Goal: Transaction & Acquisition: Download file/media

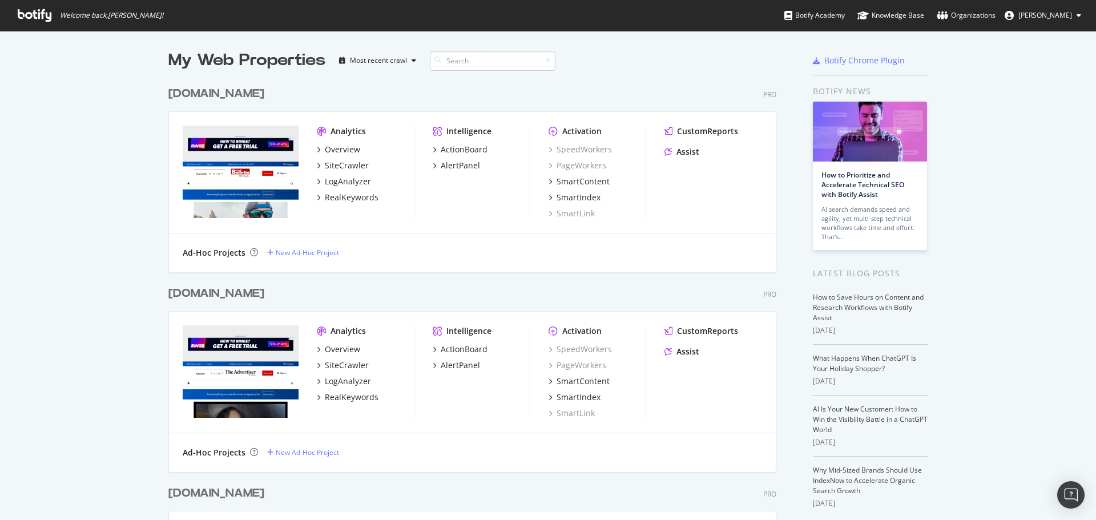
scroll to position [512, 1079]
click at [469, 62] on input at bounding box center [493, 61] width 126 height 20
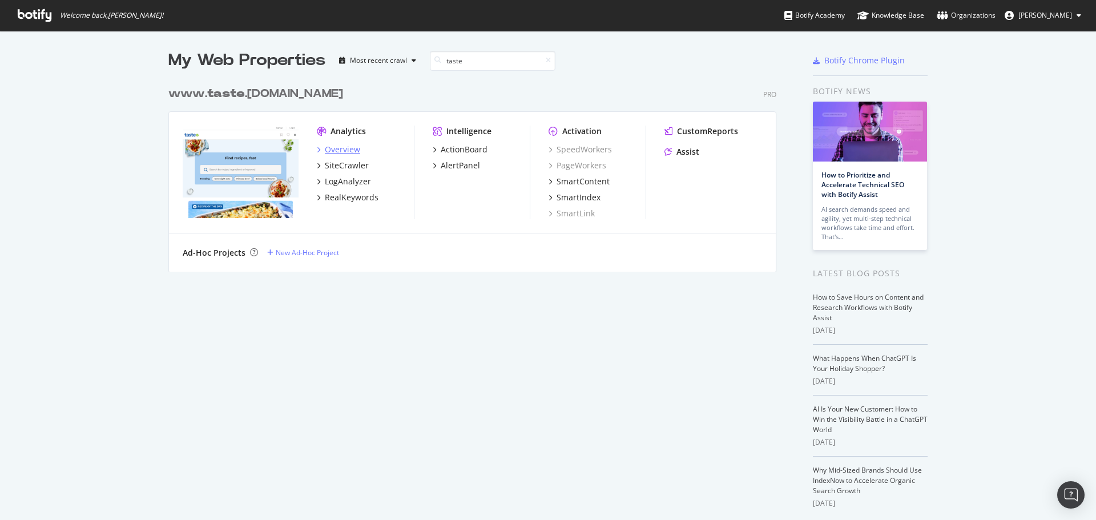
type input "taste"
click at [343, 151] on div "Overview" at bounding box center [342, 149] width 35 height 11
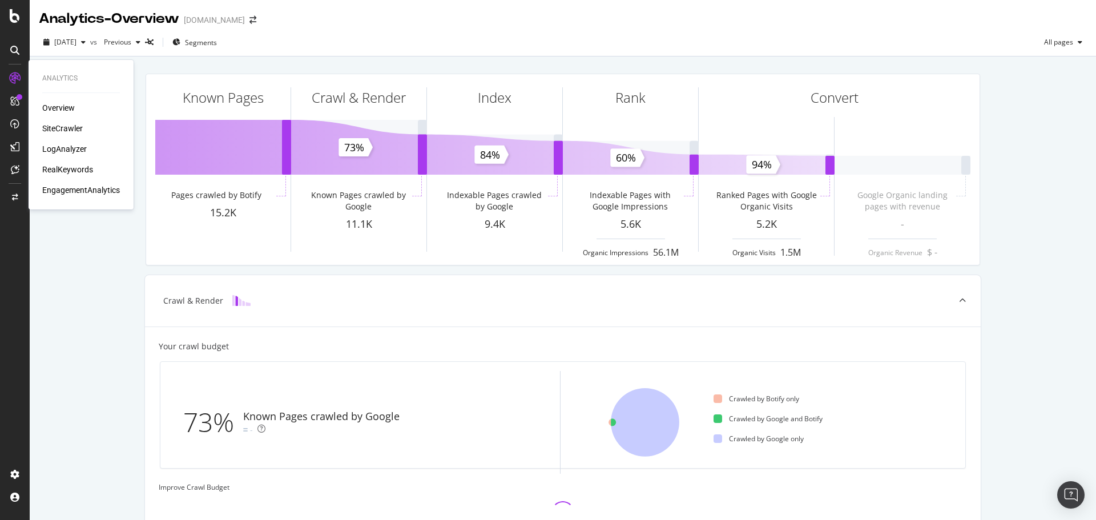
drag, startPoint x: 62, startPoint y: 127, endPoint x: 117, endPoint y: 150, distance: 59.7
click at [62, 127] on div "SiteCrawler" at bounding box center [62, 128] width 41 height 11
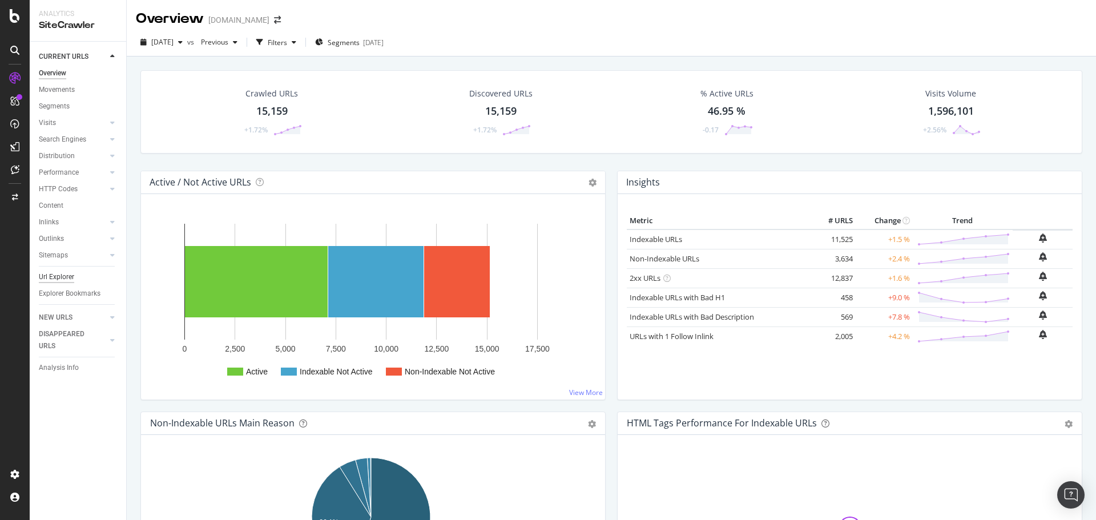
click at [47, 280] on div "Url Explorer" at bounding box center [56, 277] width 35 height 12
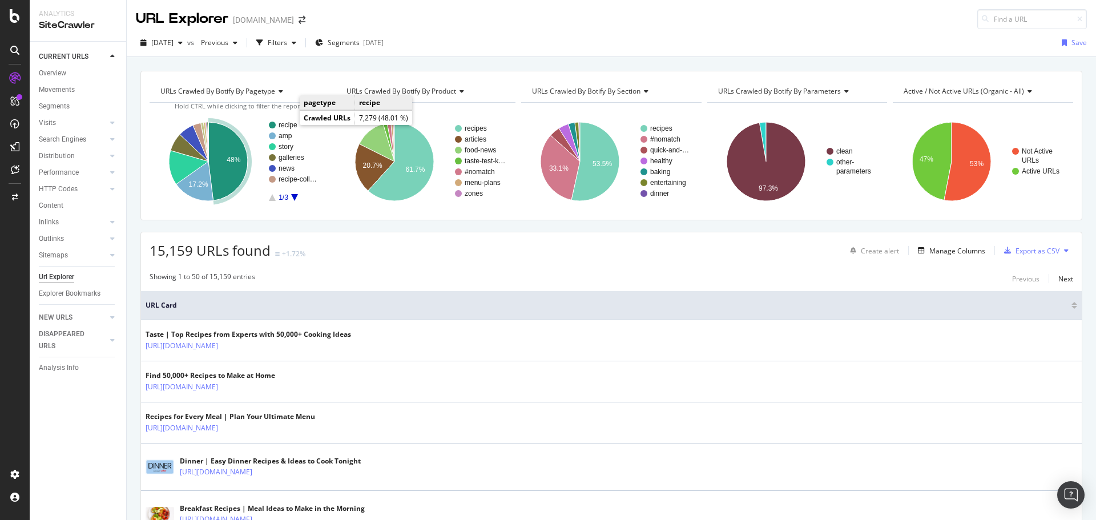
click at [285, 124] on text "recipe" at bounding box center [288, 125] width 19 height 8
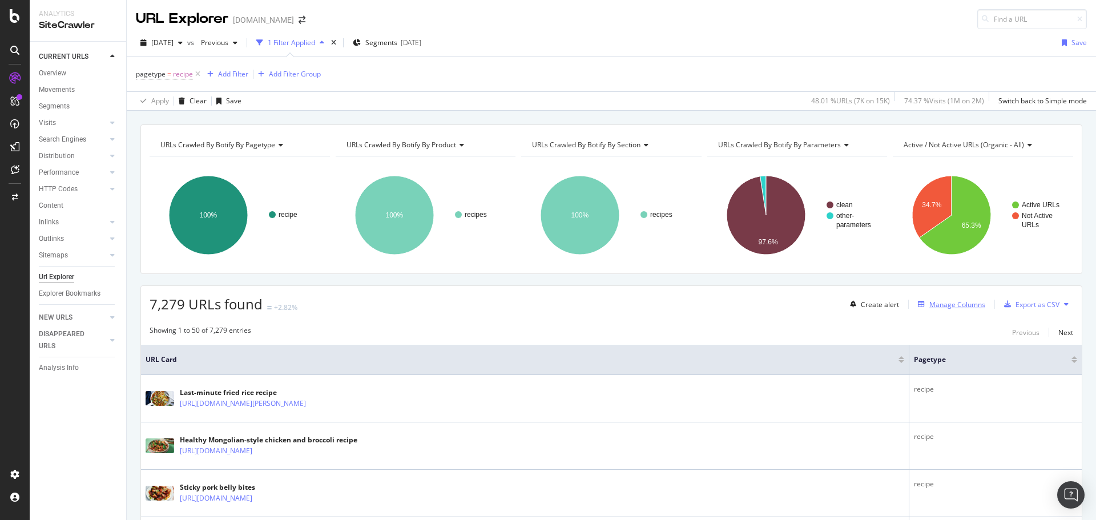
click at [954, 304] on div "Manage Columns" at bounding box center [958, 305] width 56 height 10
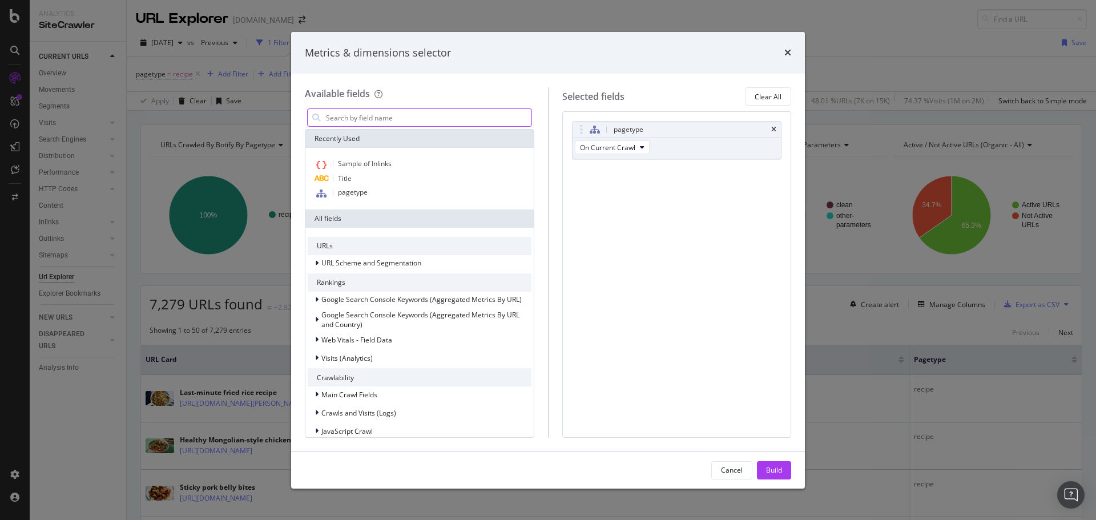
click at [380, 114] on input "modal" at bounding box center [428, 117] width 207 height 17
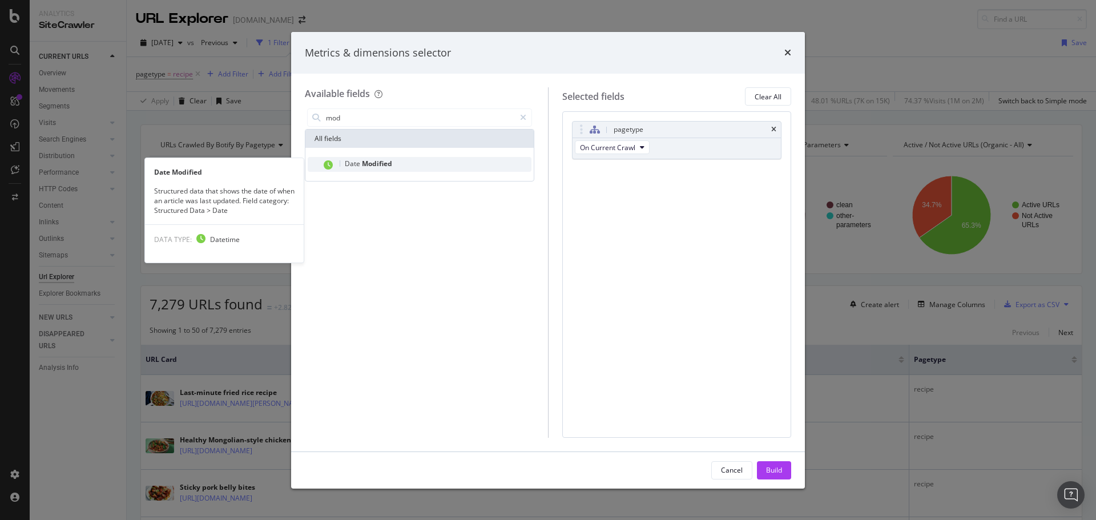
type input "mod"
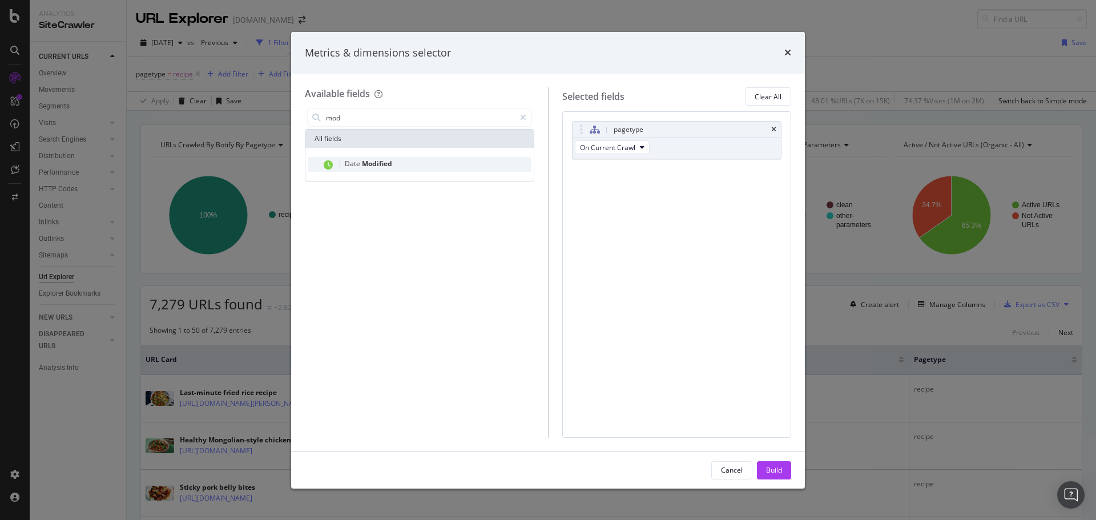
click at [365, 167] on span "Modified" at bounding box center [377, 164] width 30 height 10
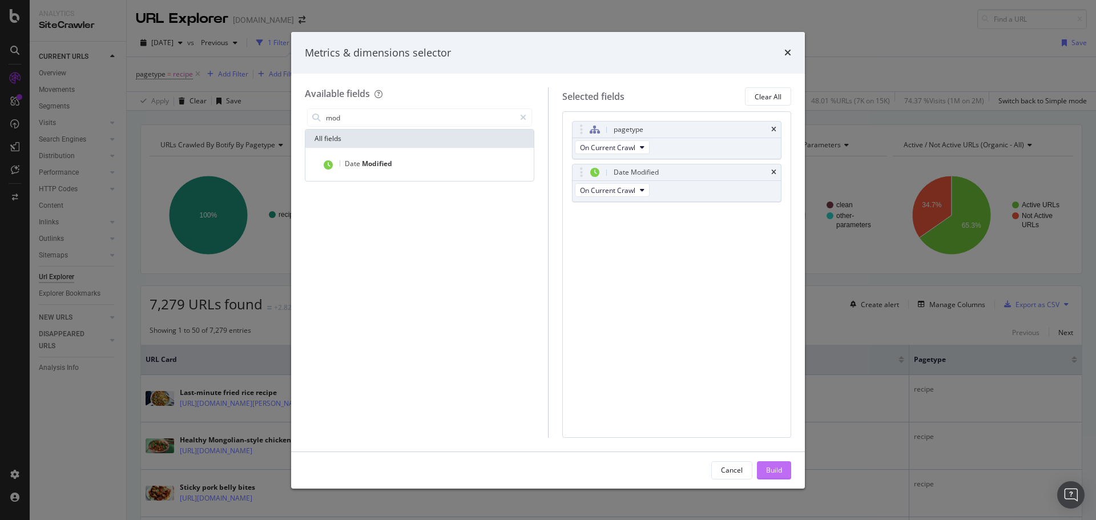
click at [780, 471] on div "Build" at bounding box center [774, 470] width 16 height 10
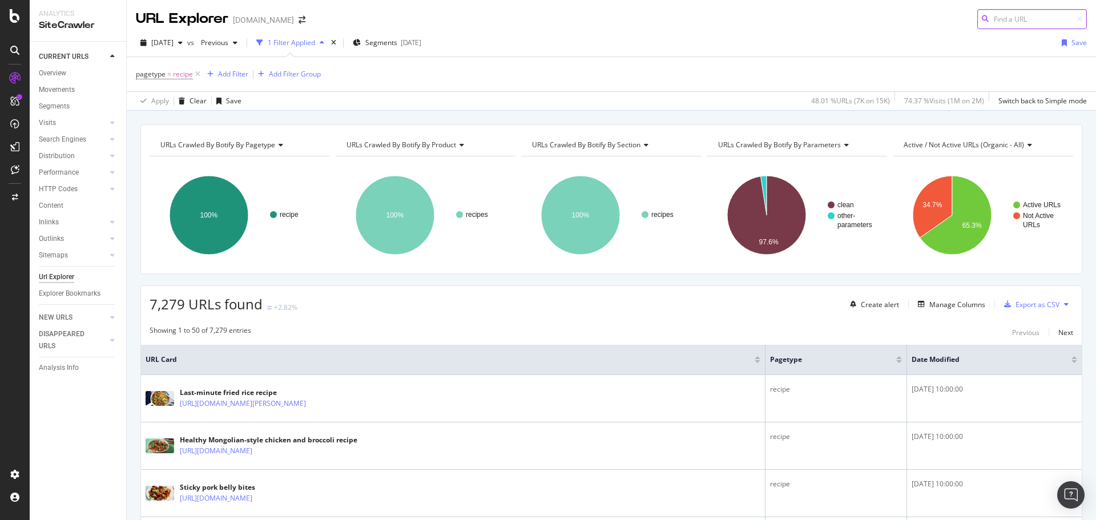
click at [1037, 17] on input at bounding box center [1033, 19] width 110 height 20
paste input "[URL][DOMAIN_NAME]"
type input "[URL][DOMAIN_NAME]"
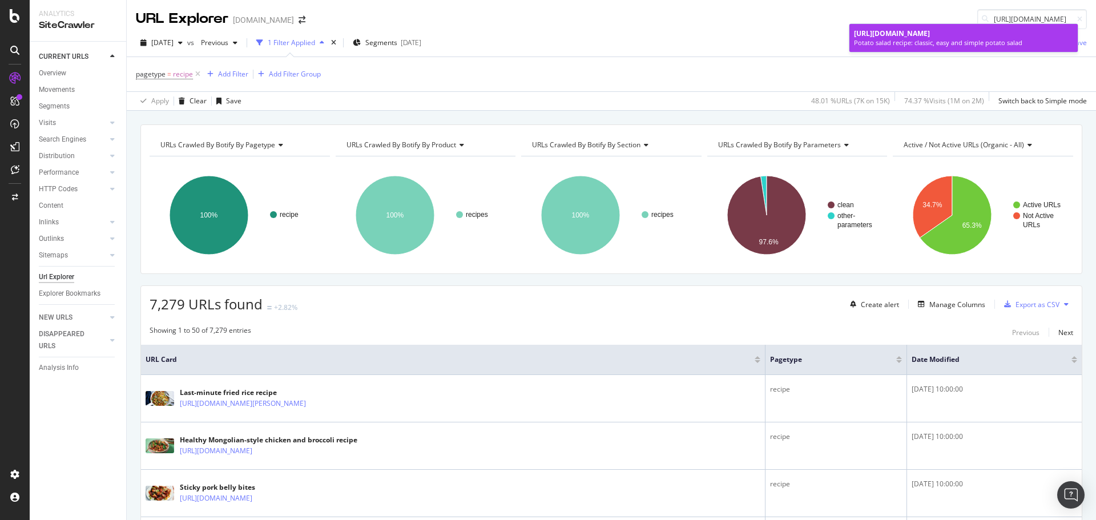
click at [878, 38] on span "[URL][DOMAIN_NAME]" at bounding box center [892, 34] width 76 height 10
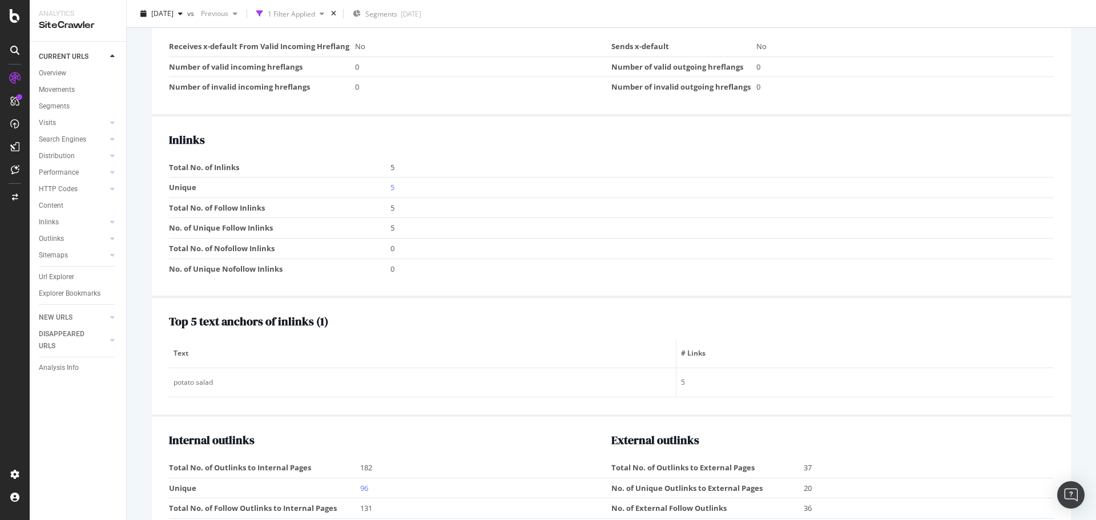
scroll to position [1414, 0]
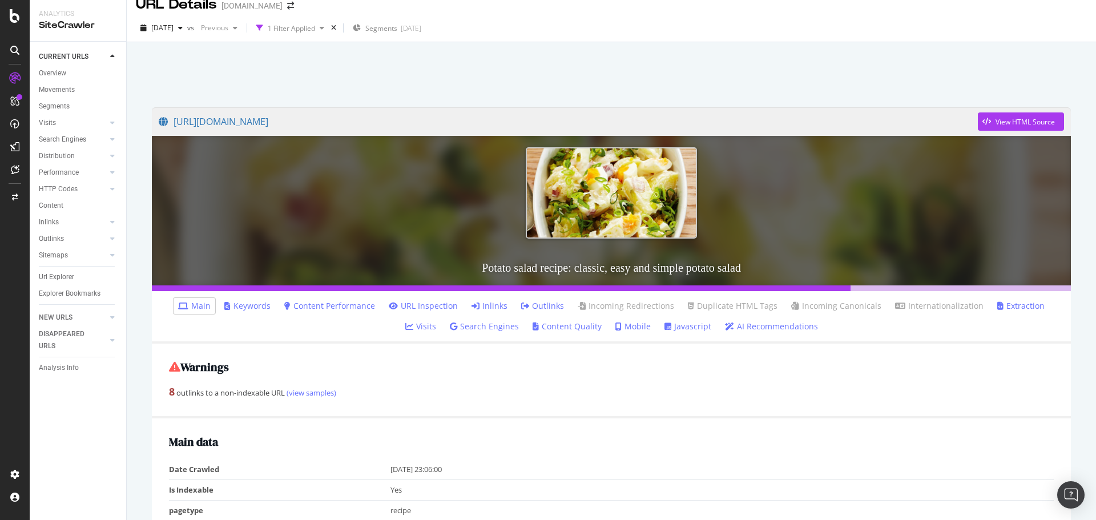
scroll to position [0, 0]
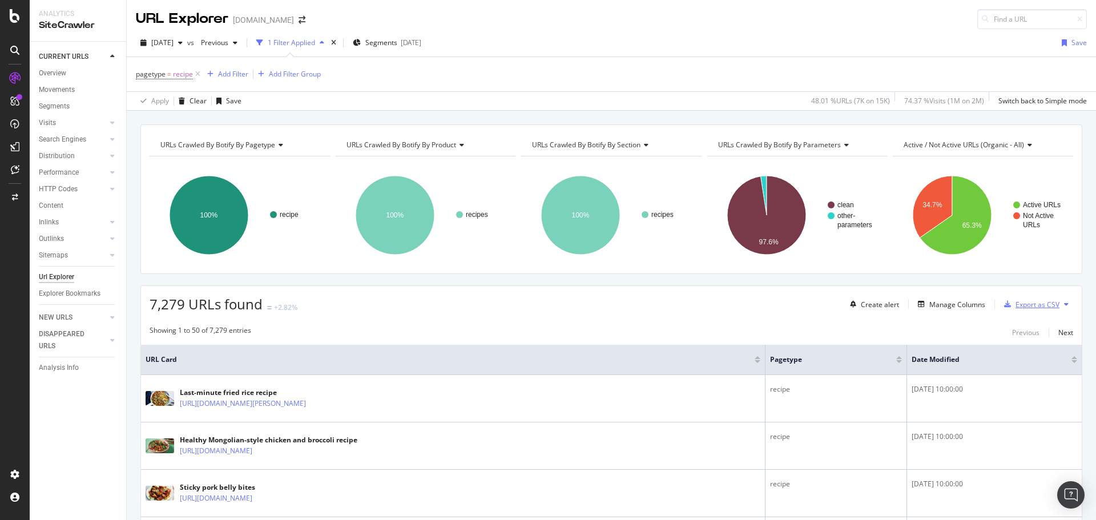
click at [1025, 310] on div "Export as CSV" at bounding box center [1030, 304] width 60 height 17
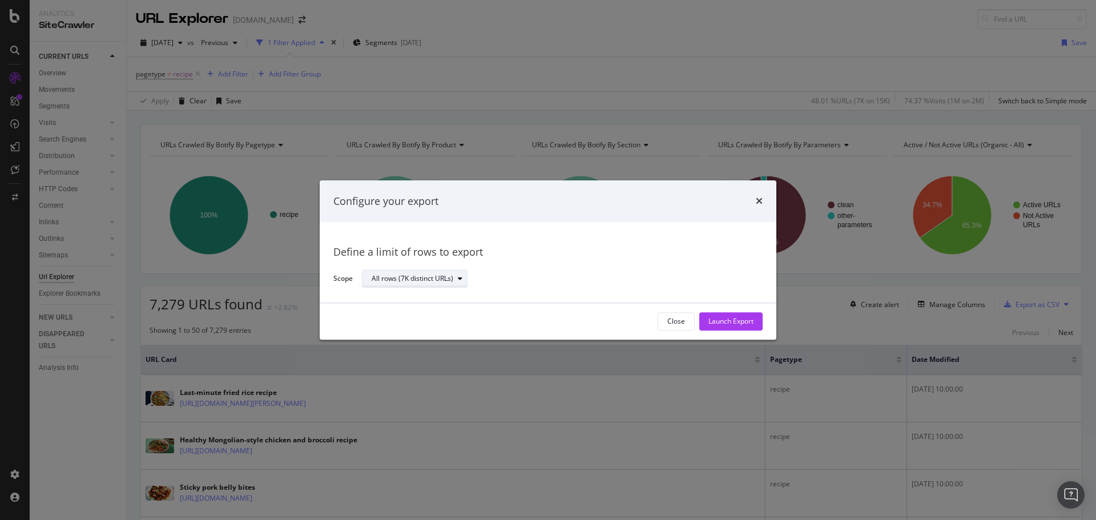
click at [439, 283] on div "All rows (7K distinct URLs)" at bounding box center [413, 279] width 82 height 7
click at [736, 319] on div "Launch Export" at bounding box center [731, 322] width 45 height 10
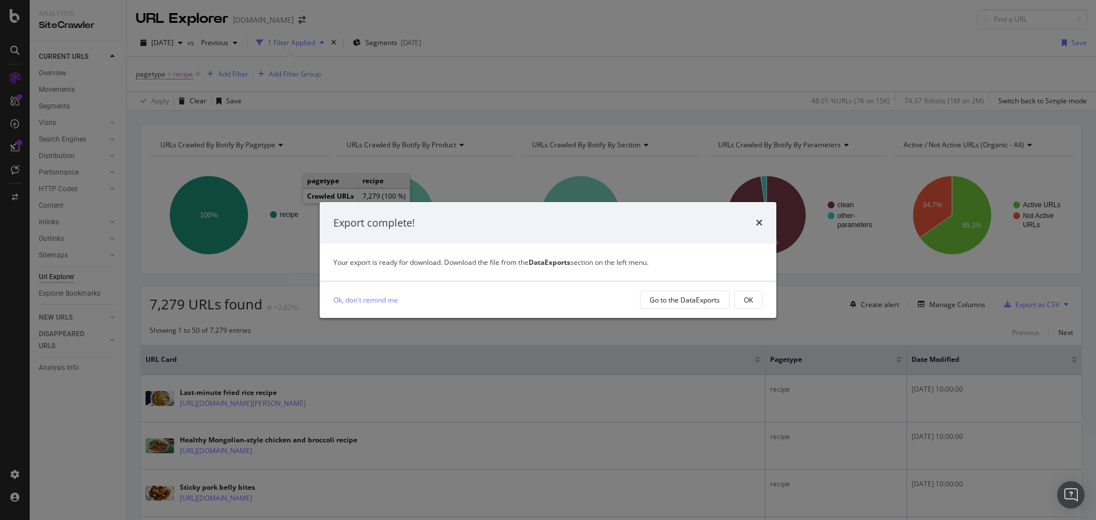
drag, startPoint x: 758, startPoint y: 222, endPoint x: 732, endPoint y: 271, distance: 56.2
click at [758, 222] on icon "times" at bounding box center [759, 222] width 7 height 9
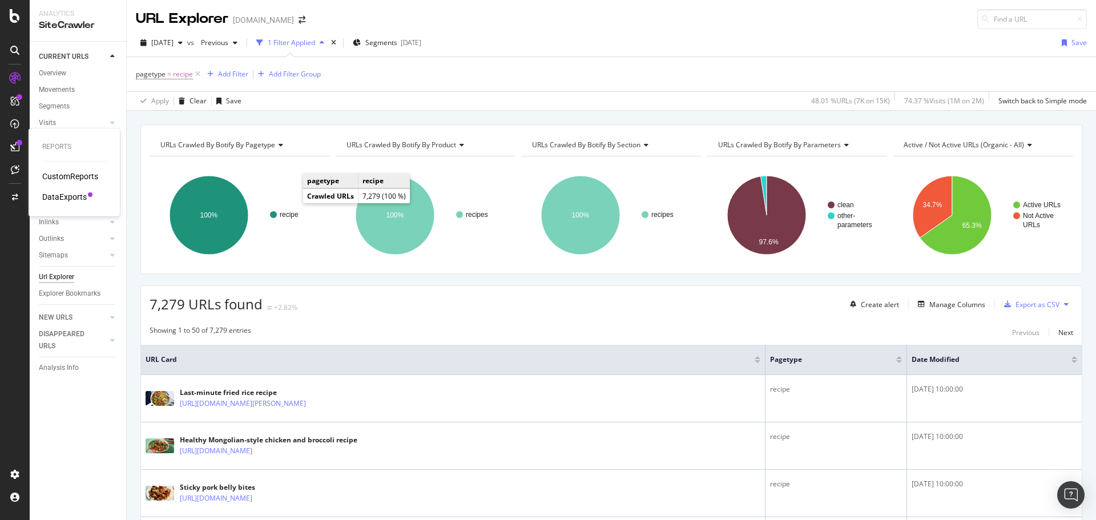
click at [53, 192] on div "DataExports" at bounding box center [64, 196] width 45 height 11
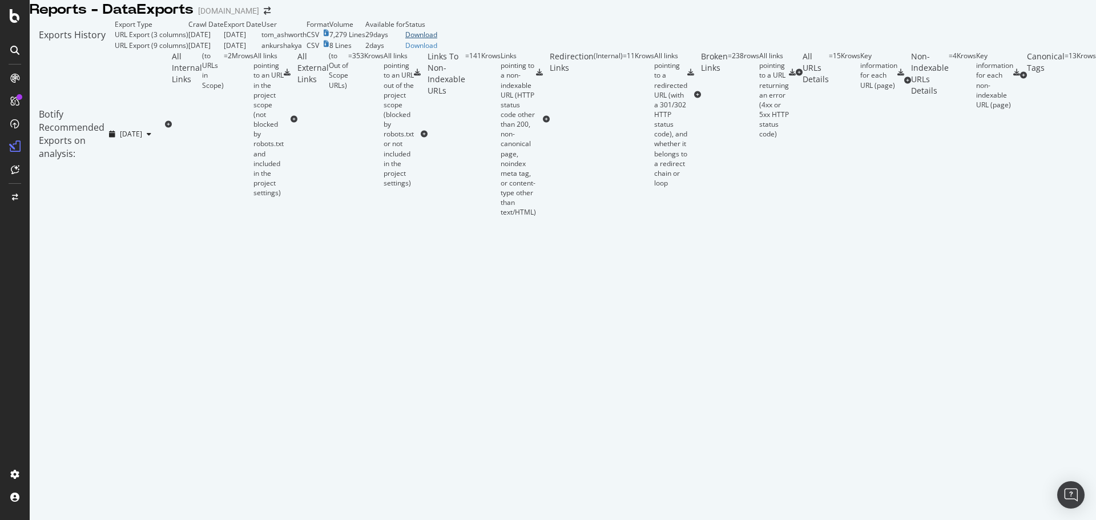
click at [437, 39] on div "Download" at bounding box center [421, 35] width 32 height 10
